Goal: Use online tool/utility: Utilize a website feature to perform a specific function

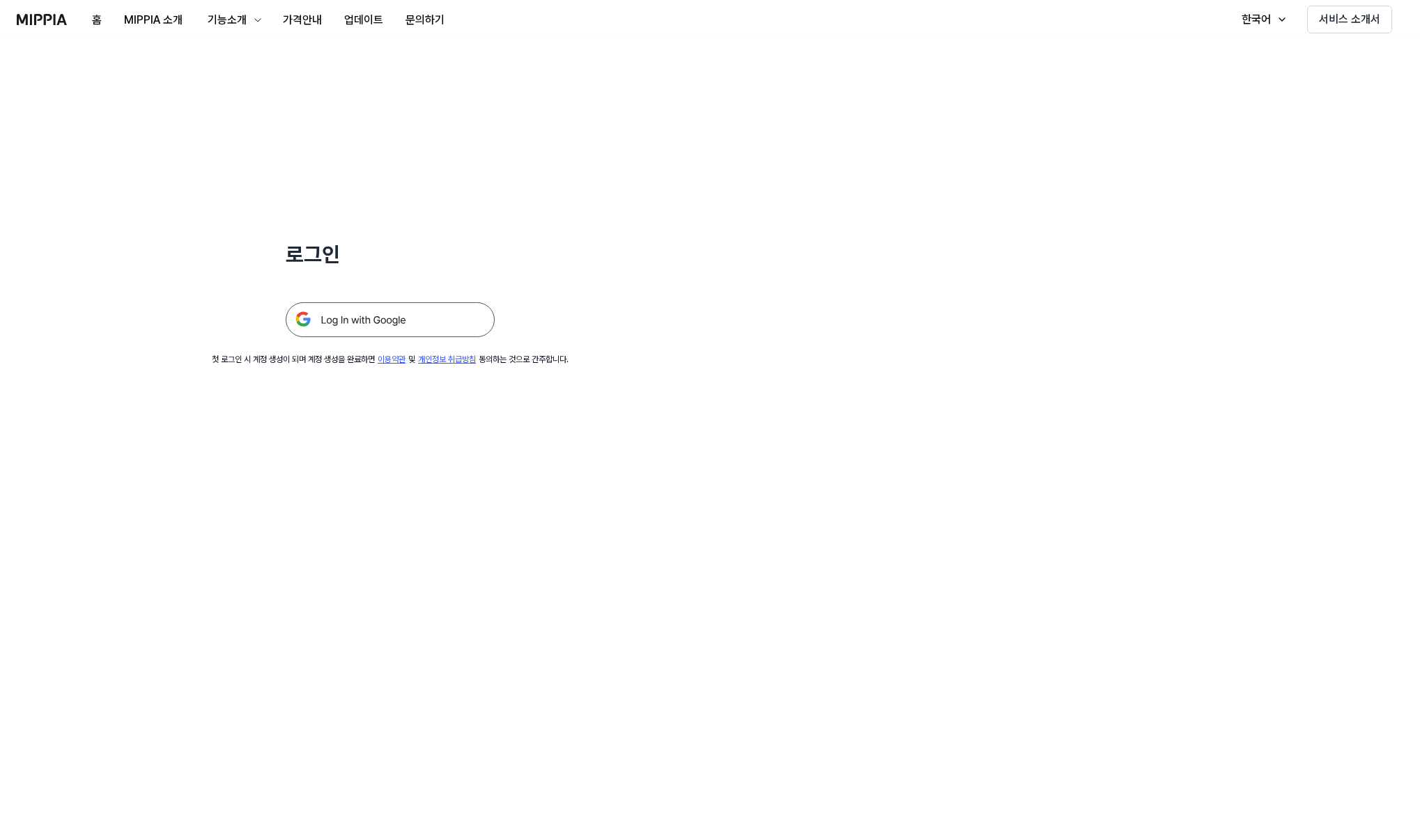
click at [346, 327] on img at bounding box center [390, 319] width 209 height 35
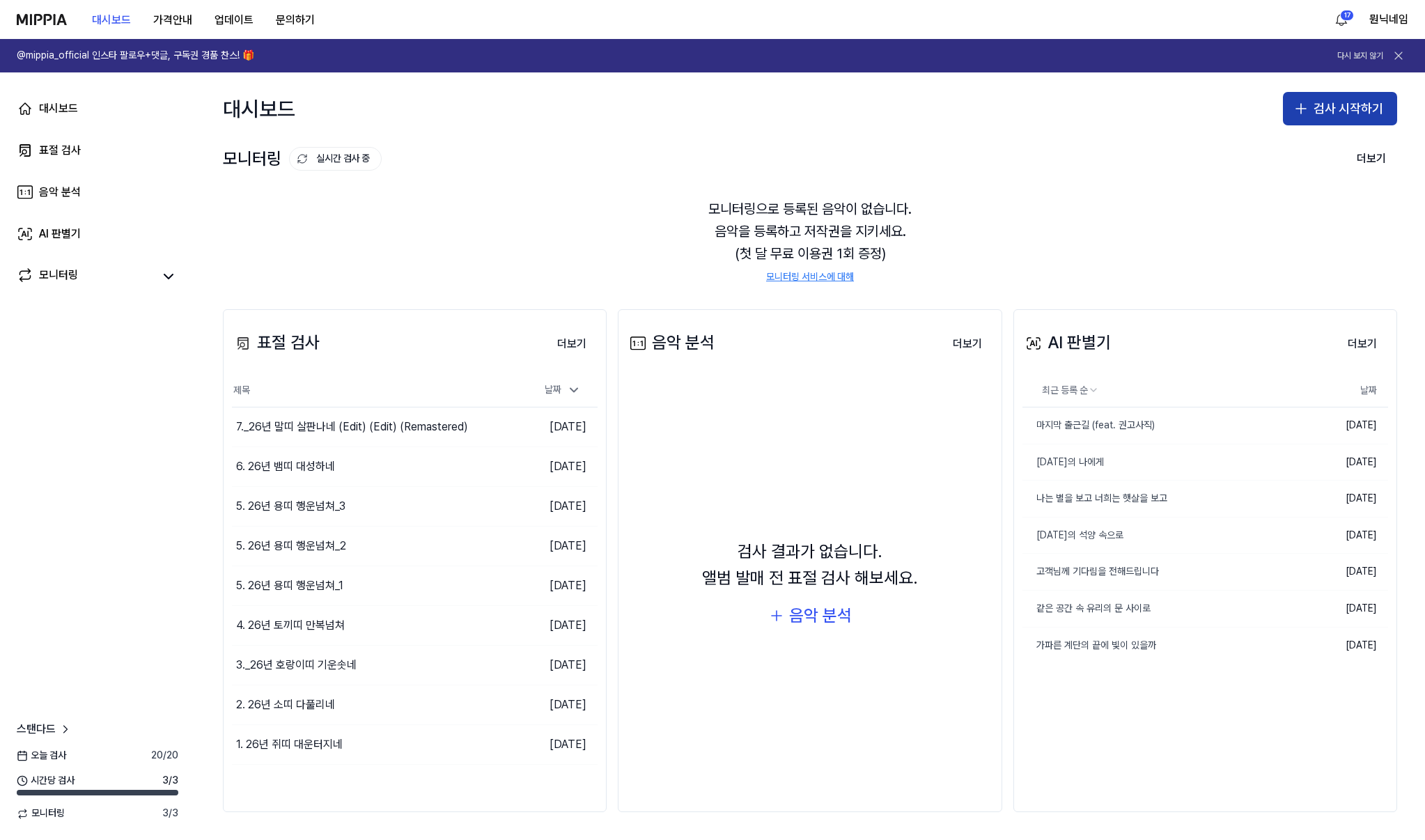
click at [1350, 103] on button "검사 시작하기" at bounding box center [1340, 108] width 115 height 34
click at [1274, 147] on div "표절 검사" at bounding box center [1284, 147] width 35 height 14
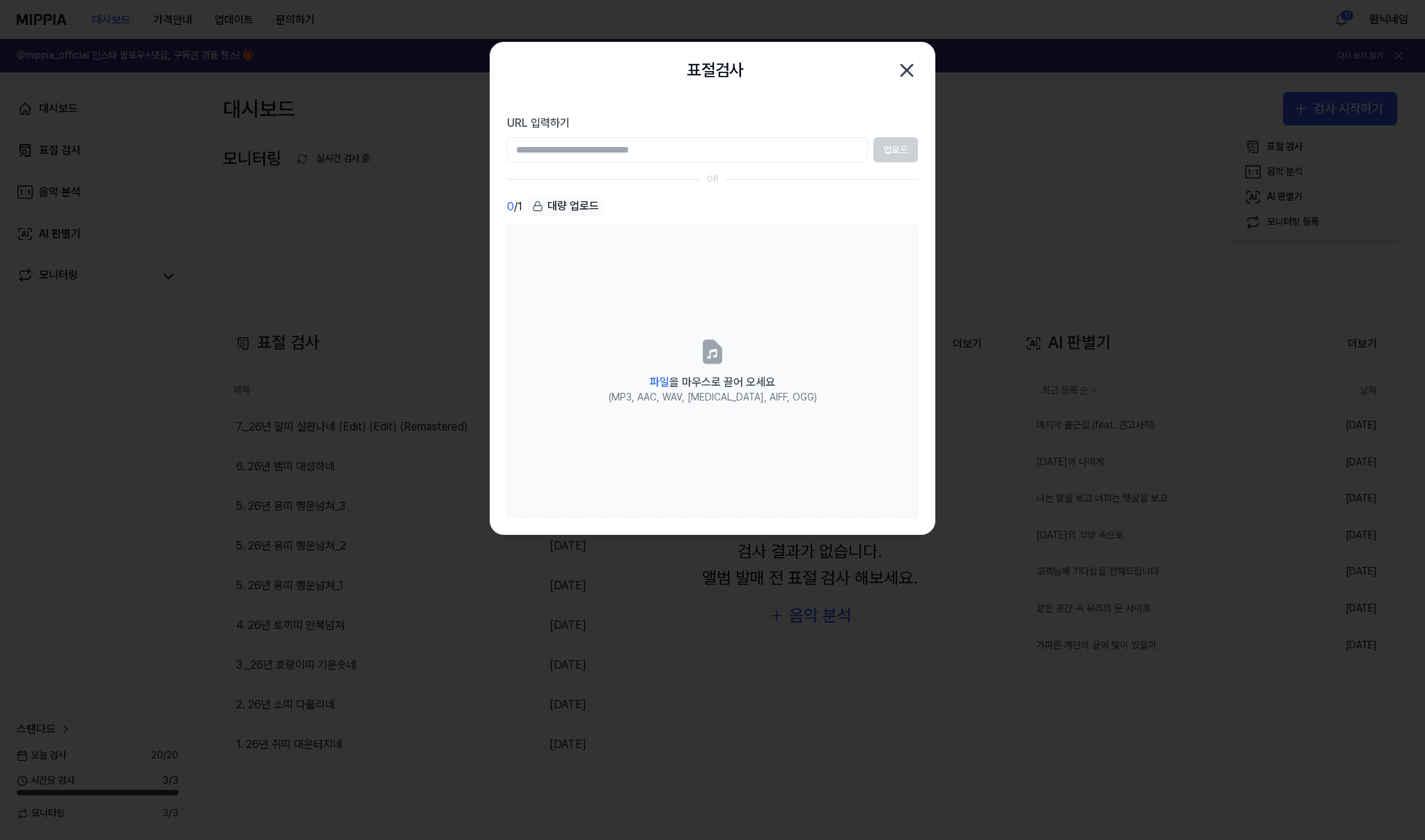
click at [111, 442] on div at bounding box center [712, 420] width 1425 height 840
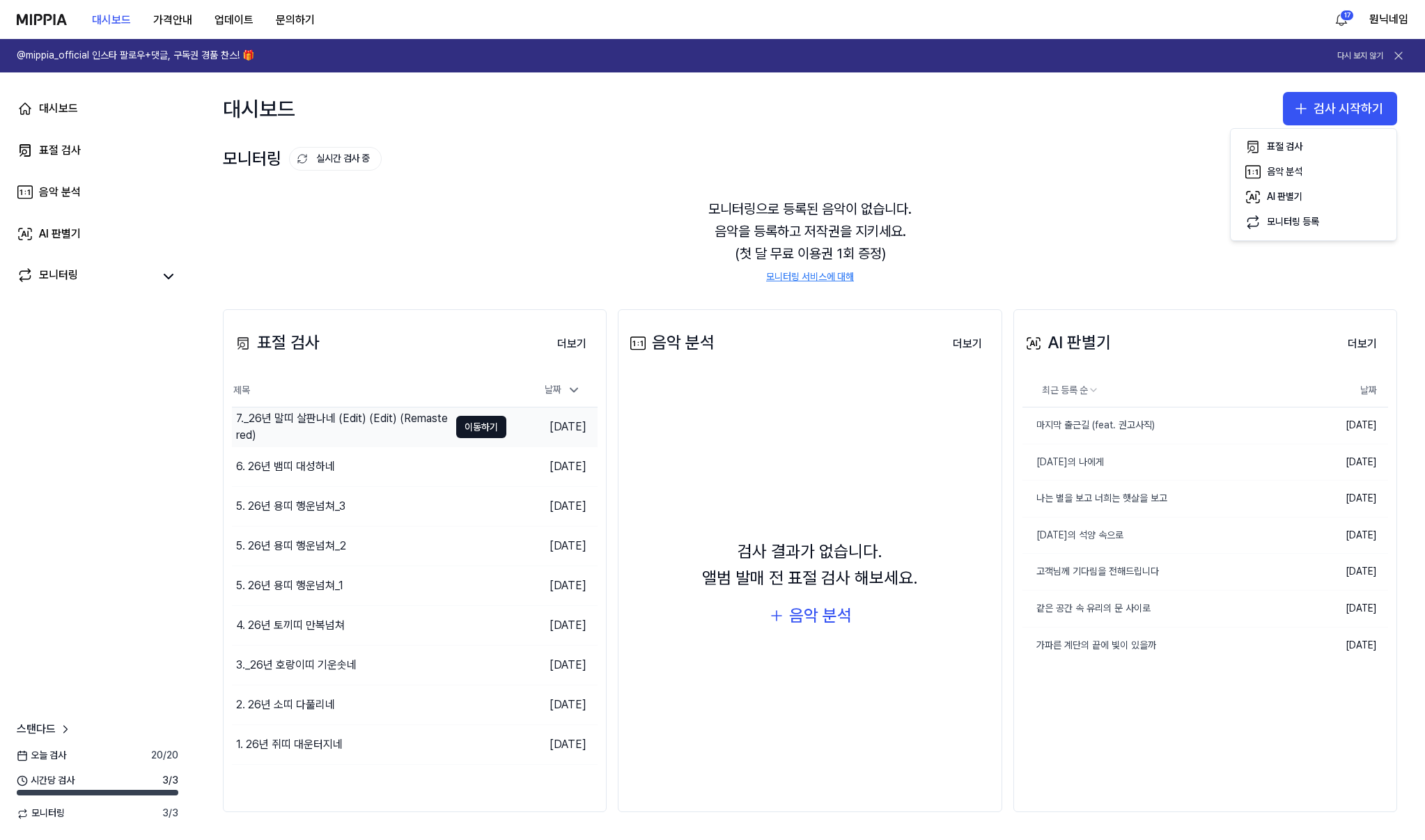
click at [401, 431] on div "7._26년 말띠 살판나네 (Edit) (Edit) (Remastered)" at bounding box center [343, 427] width 213 height 34
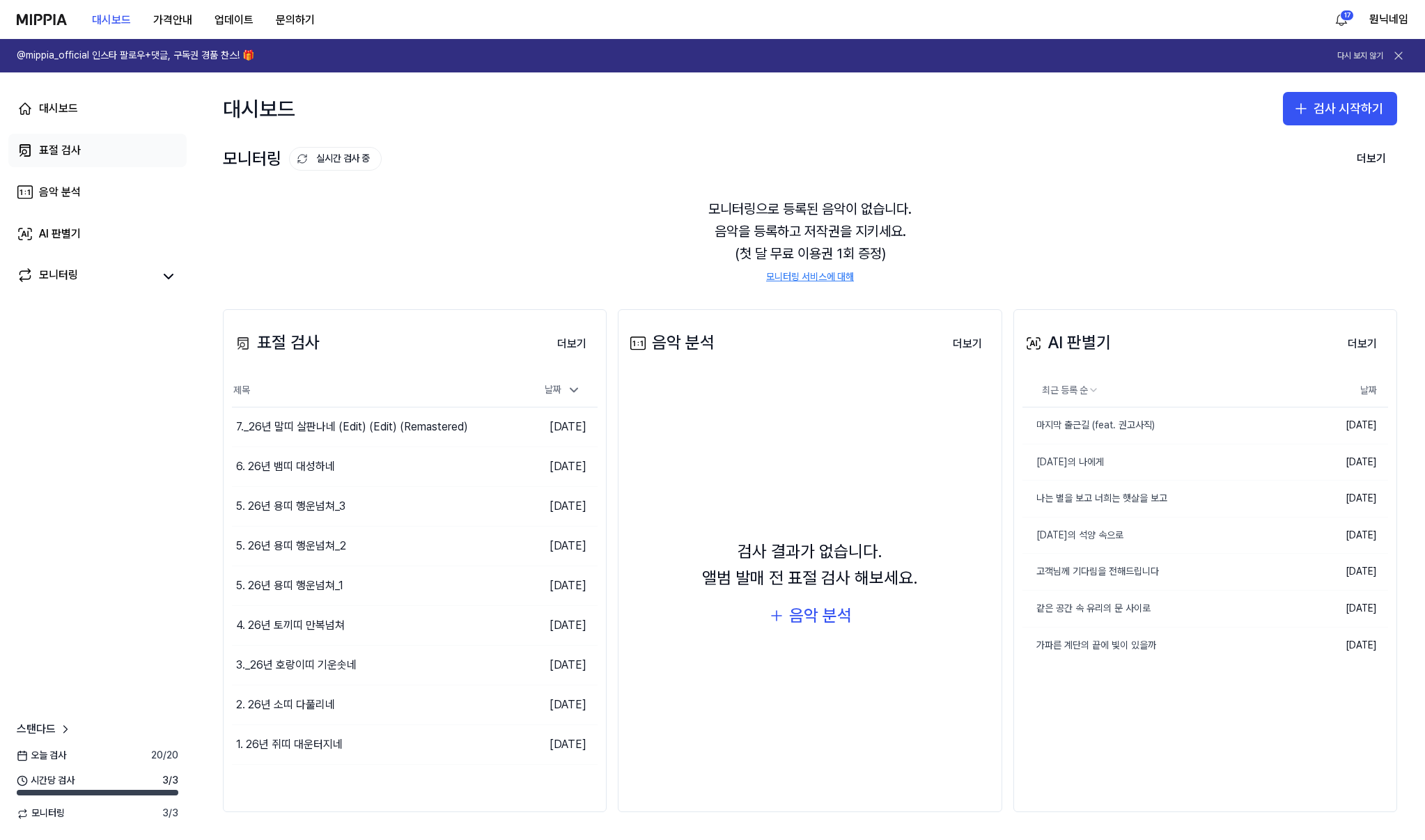
click at [82, 142] on link "표절 검사" at bounding box center [97, 150] width 178 height 34
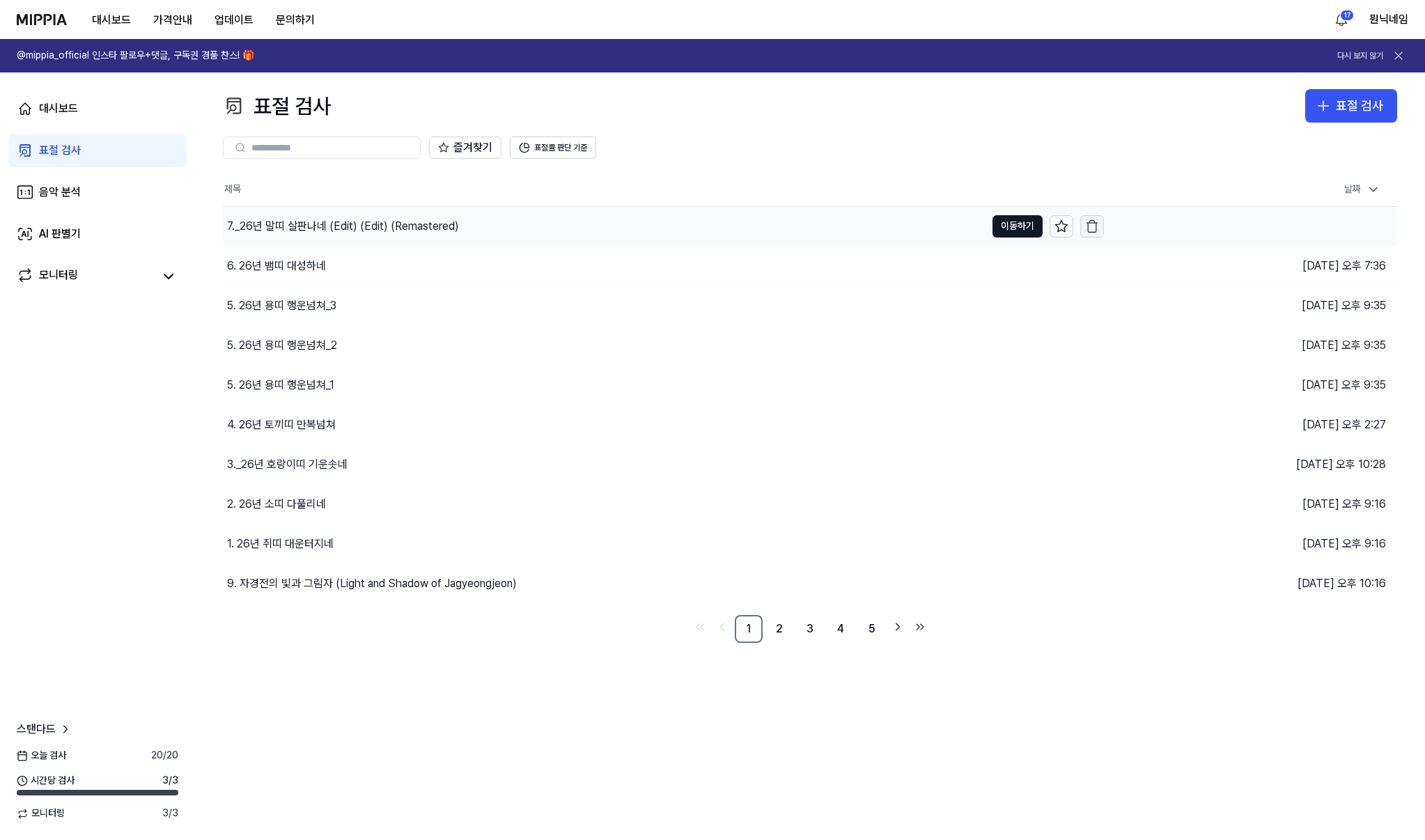
click at [1095, 224] on icon "button" at bounding box center [1092, 227] width 9 height 9
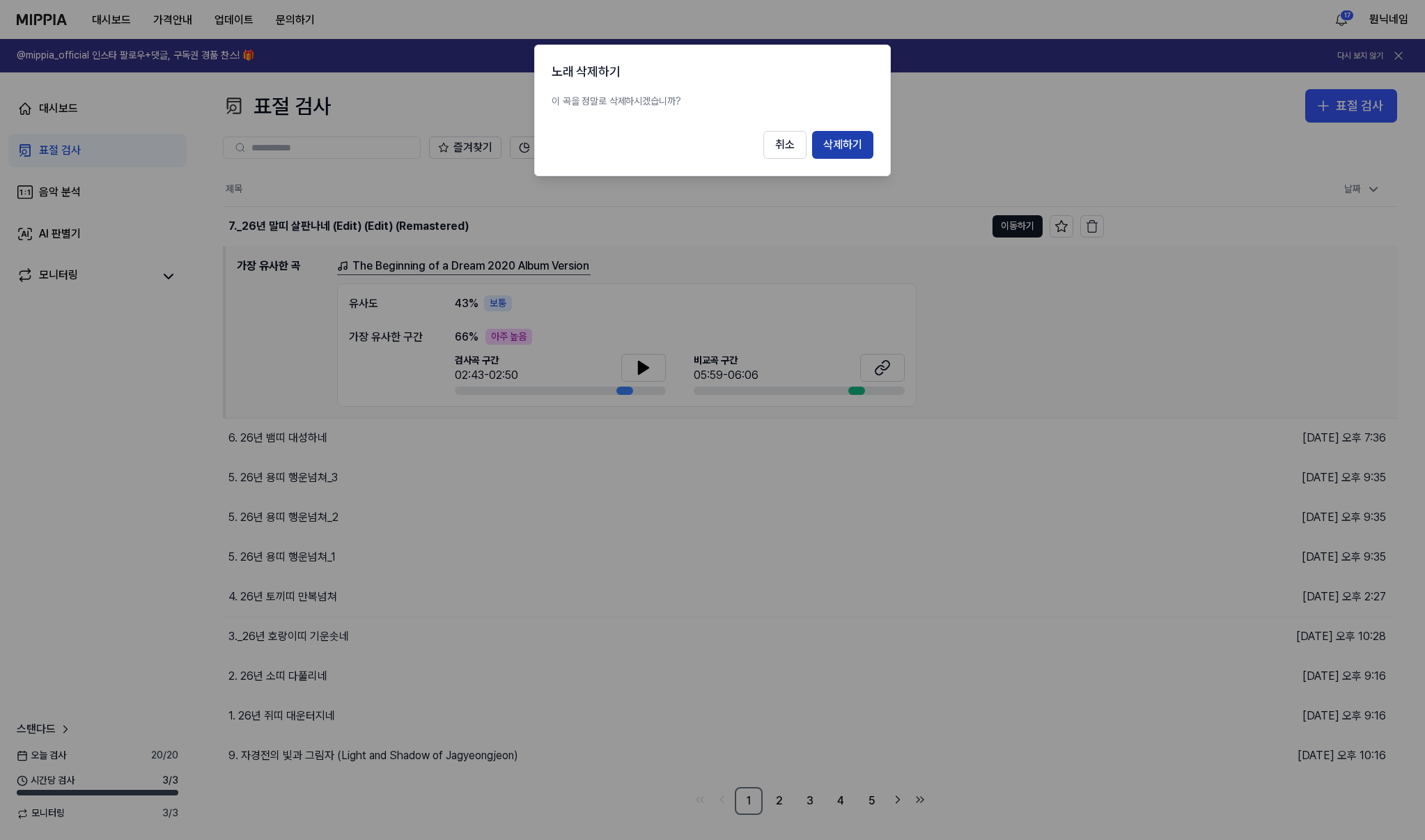
click at [838, 139] on button "삭제하기" at bounding box center [842, 145] width 61 height 28
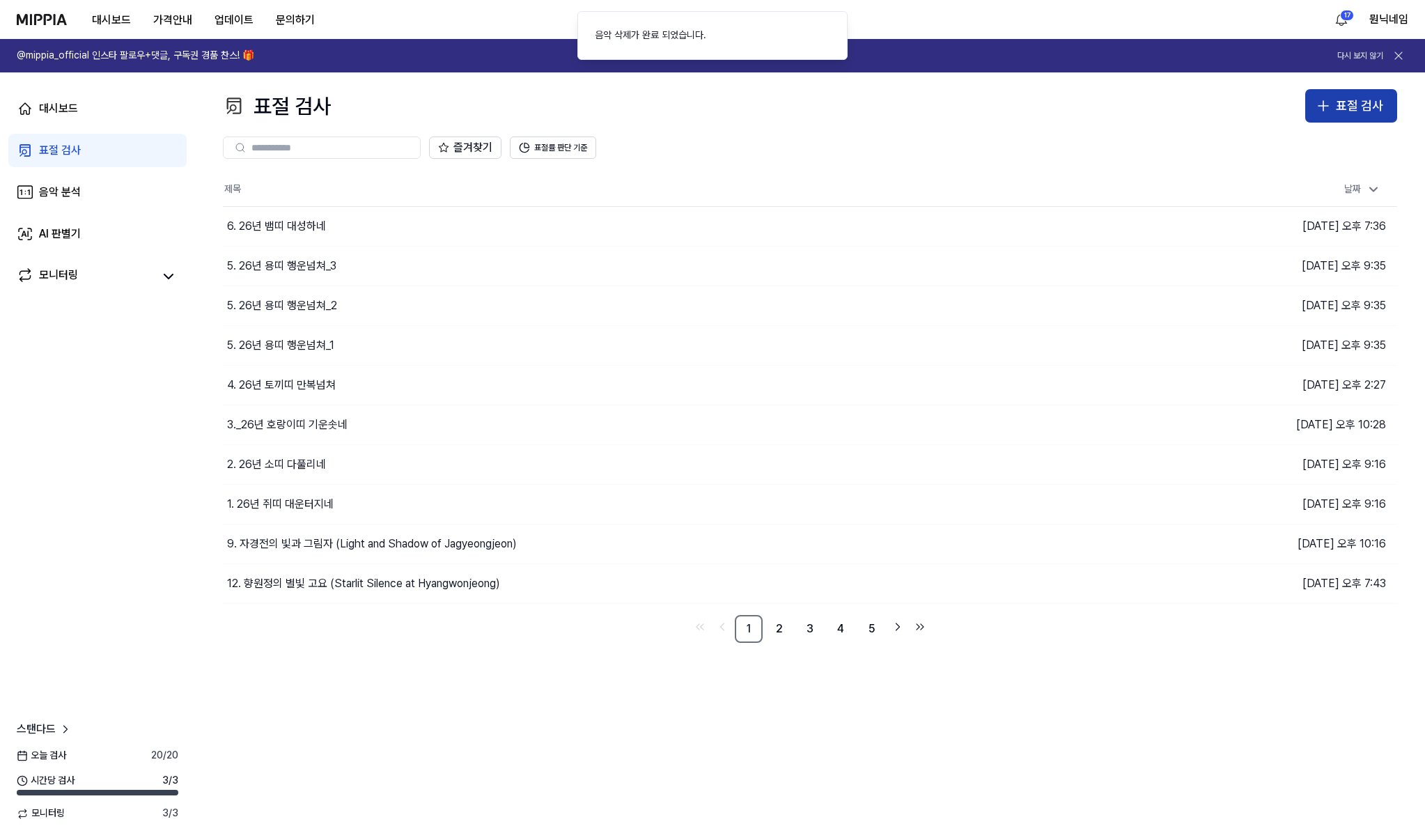
click at [1343, 103] on div "표절 검사" at bounding box center [1359, 107] width 47 height 20
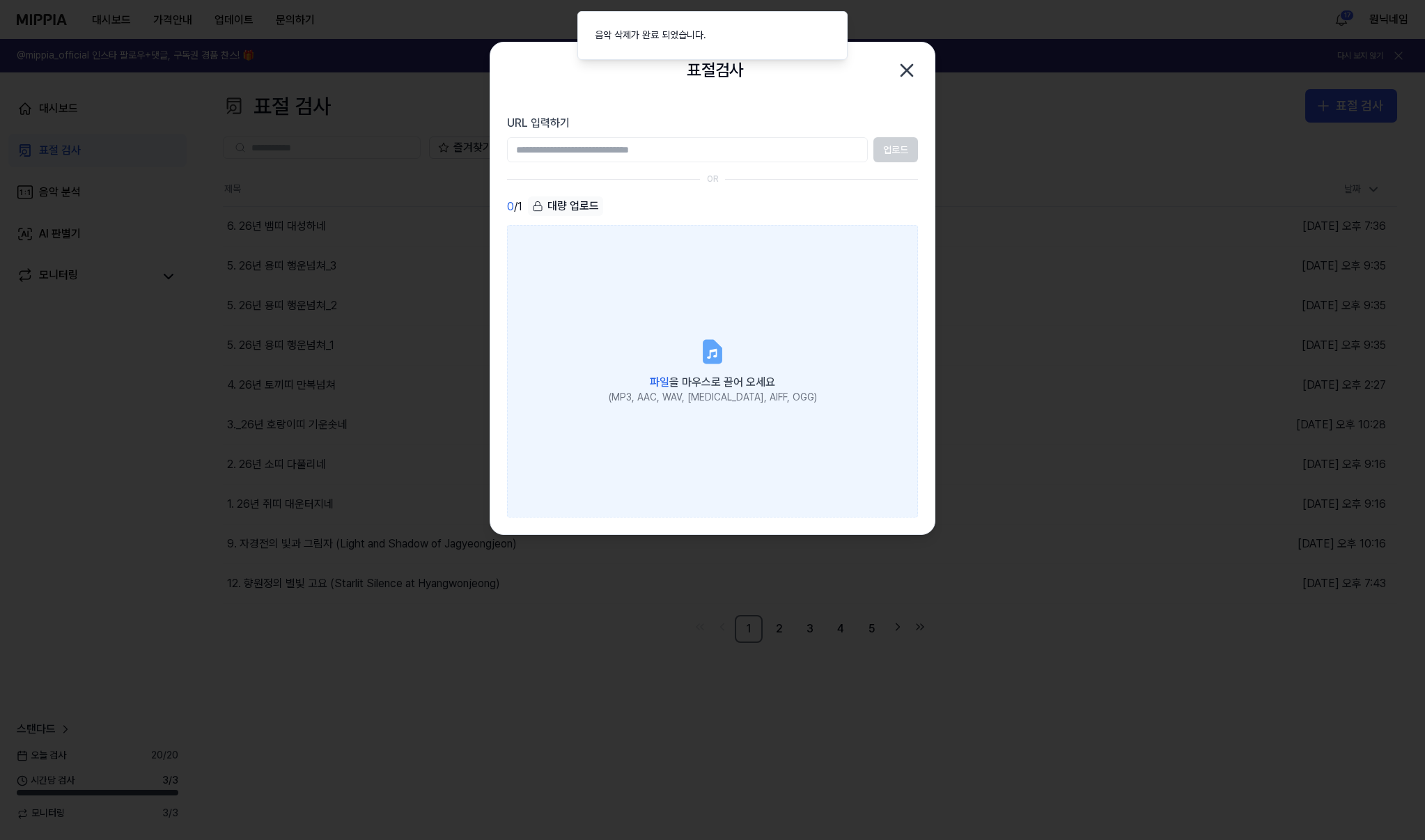
click at [721, 324] on label "파일 을 마우스로 끌어 오세요 (MP3, AAC, WAV, FLAC, AIFF, OGG)" at bounding box center [712, 371] width 411 height 293
click at [0, 0] on input "파일 을 마우스로 끌어 오세요 (MP3, AAC, WAV, FLAC, AIFF, OGG)" at bounding box center [0, 0] width 0 height 0
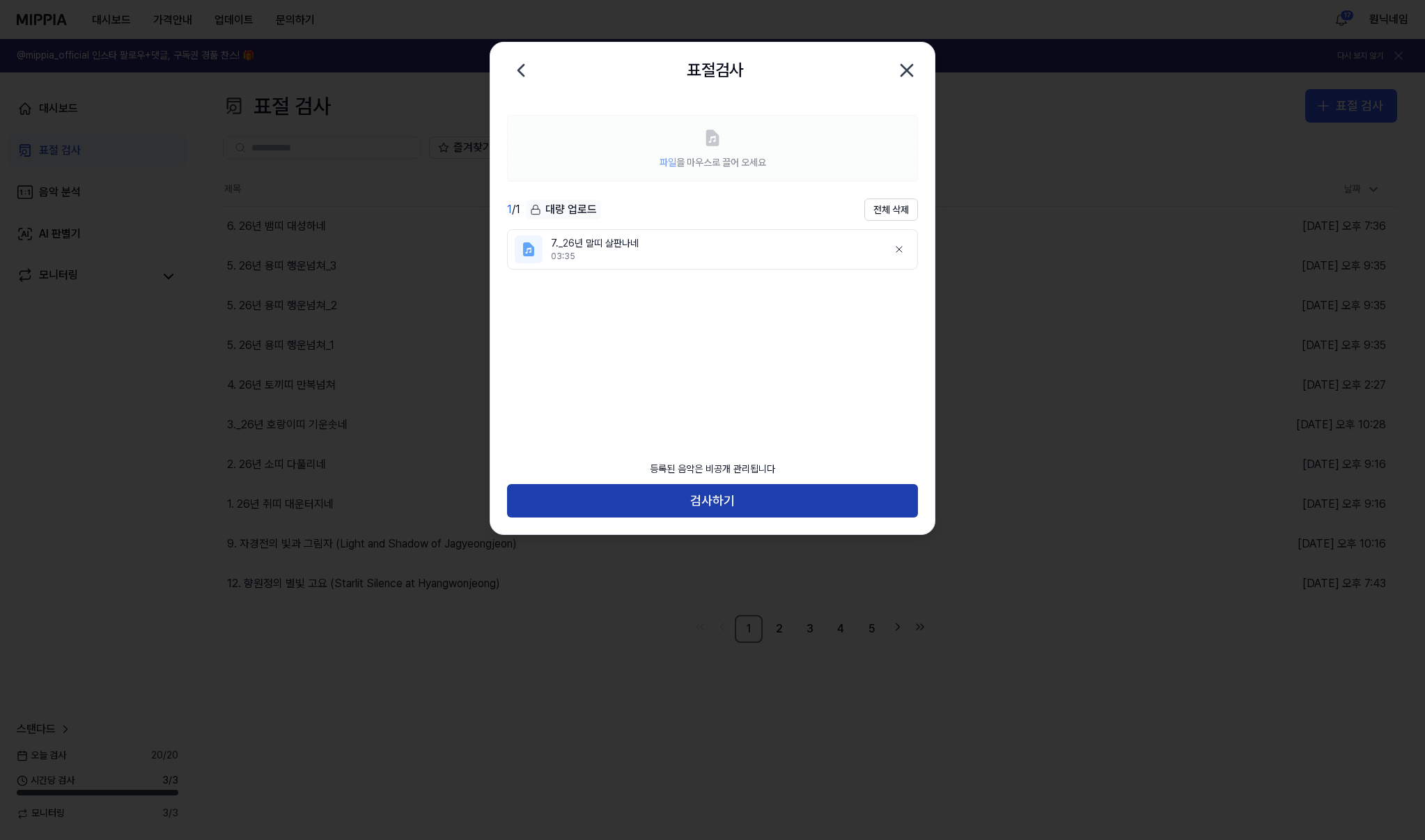
click at [738, 509] on button "검사하기" at bounding box center [712, 500] width 411 height 34
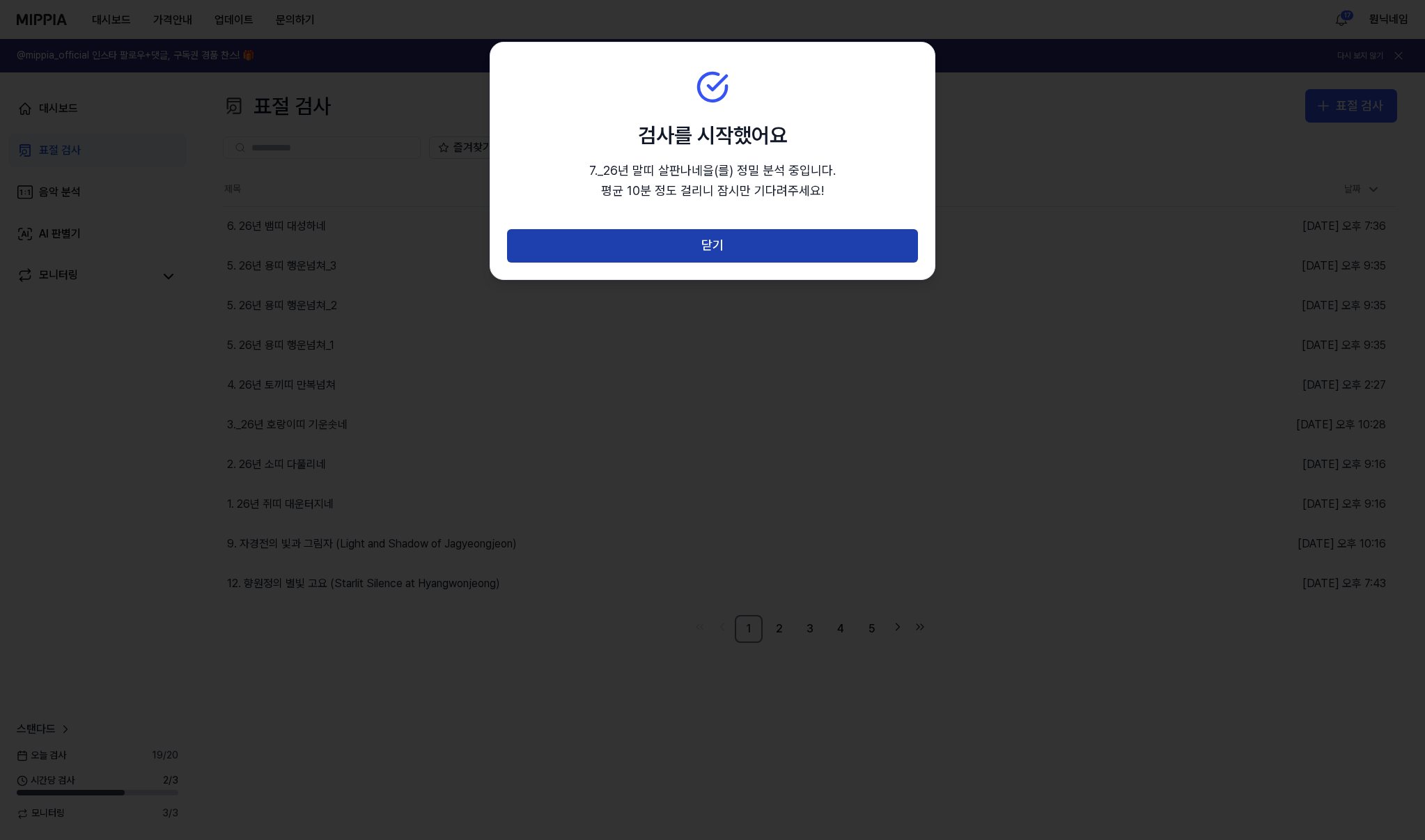
click at [822, 255] on button "닫기" at bounding box center [712, 245] width 411 height 34
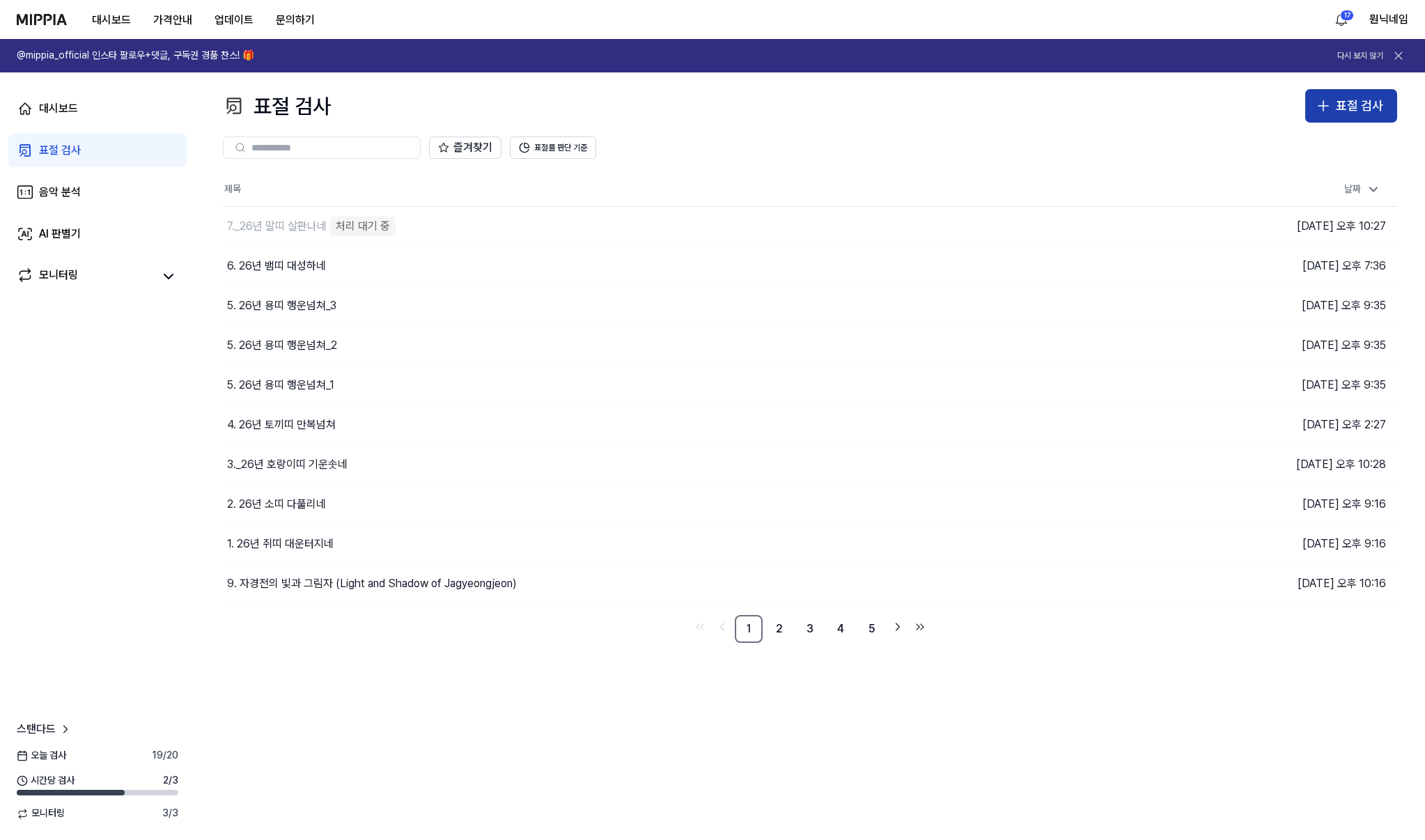
click at [1342, 115] on button "표절 검사" at bounding box center [1350, 106] width 92 height 34
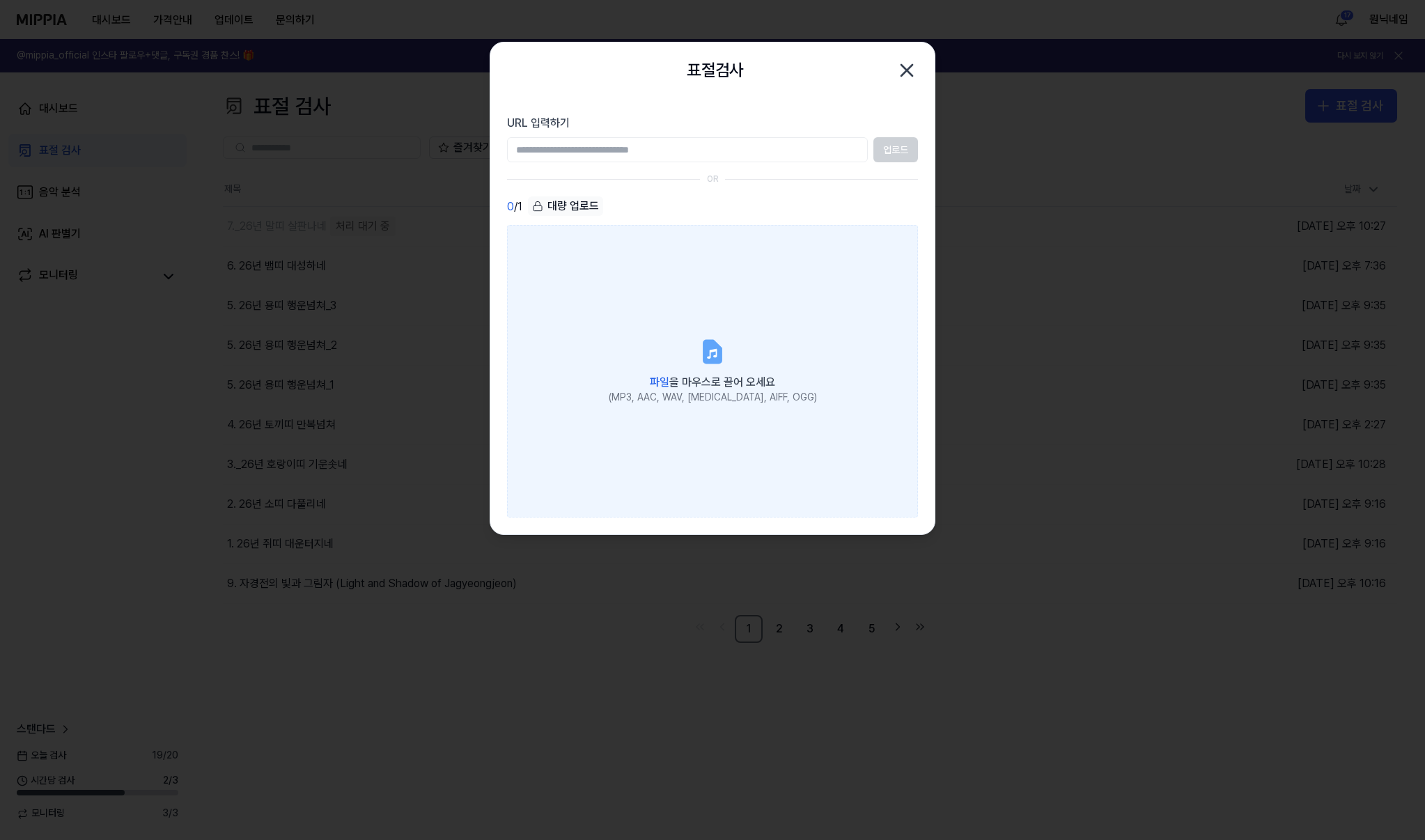
click at [699, 308] on label "파일 을 마우스로 끌어 오세요 (MP3, AAC, WAV, FLAC, AIFF, OGG)" at bounding box center [712, 371] width 411 height 293
click at [0, 0] on input "파일 을 마우스로 끌어 오세요 (MP3, AAC, WAV, FLAC, AIFF, OGG)" at bounding box center [0, 0] width 0 height 0
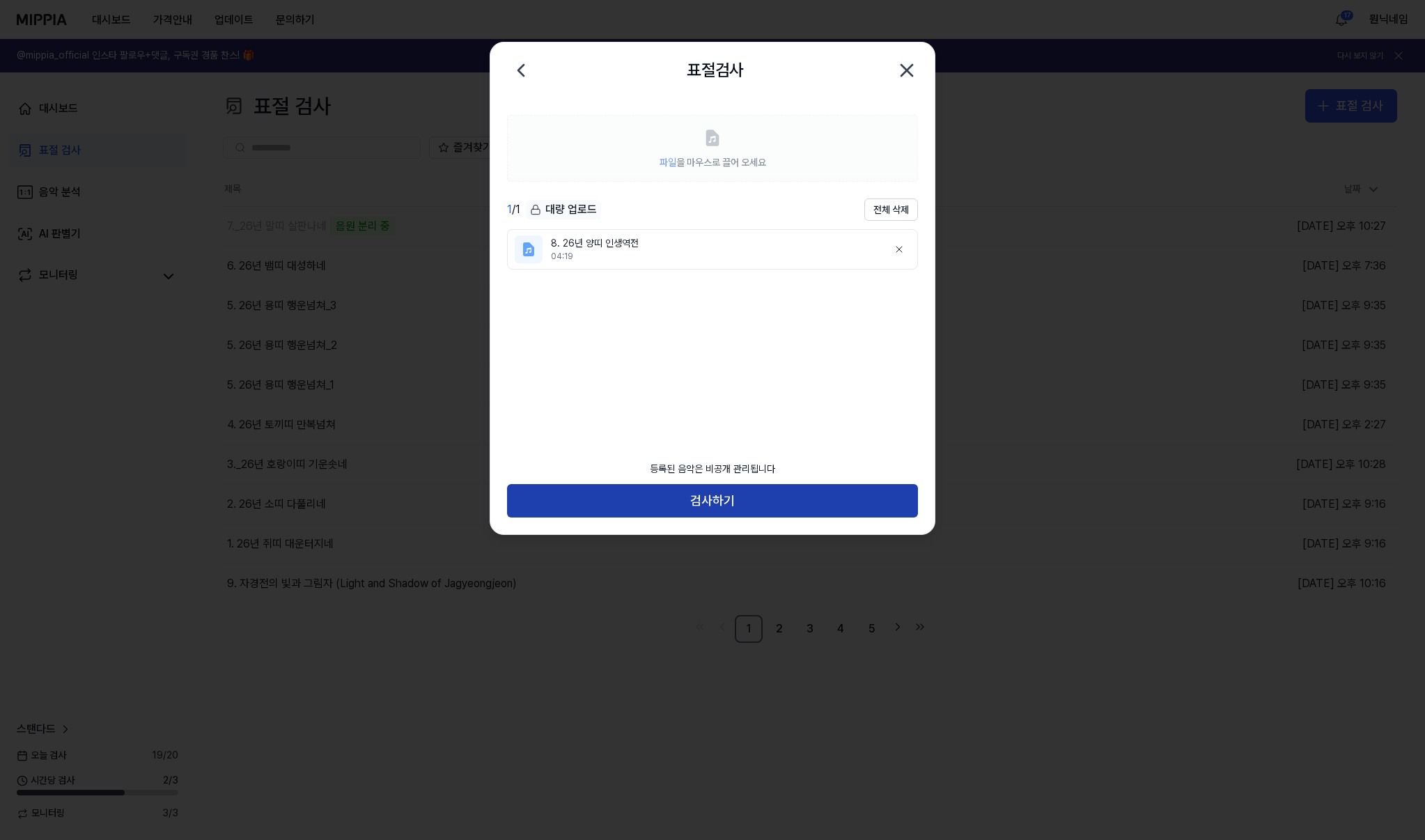
click at [750, 501] on button "검사하기" at bounding box center [712, 500] width 411 height 34
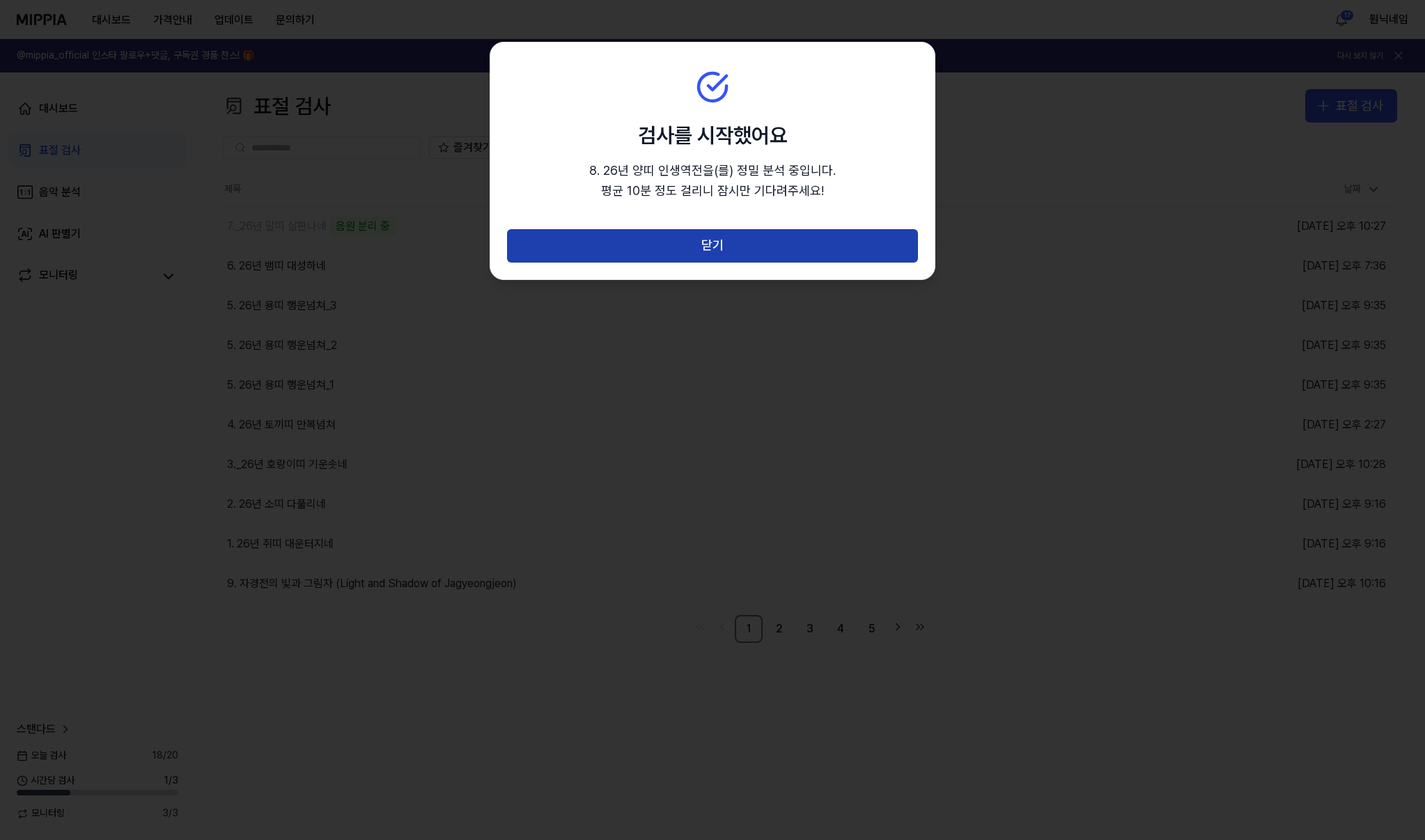
click at [735, 249] on button "닫기" at bounding box center [712, 245] width 411 height 34
